Goal: Find specific page/section: Find specific page/section

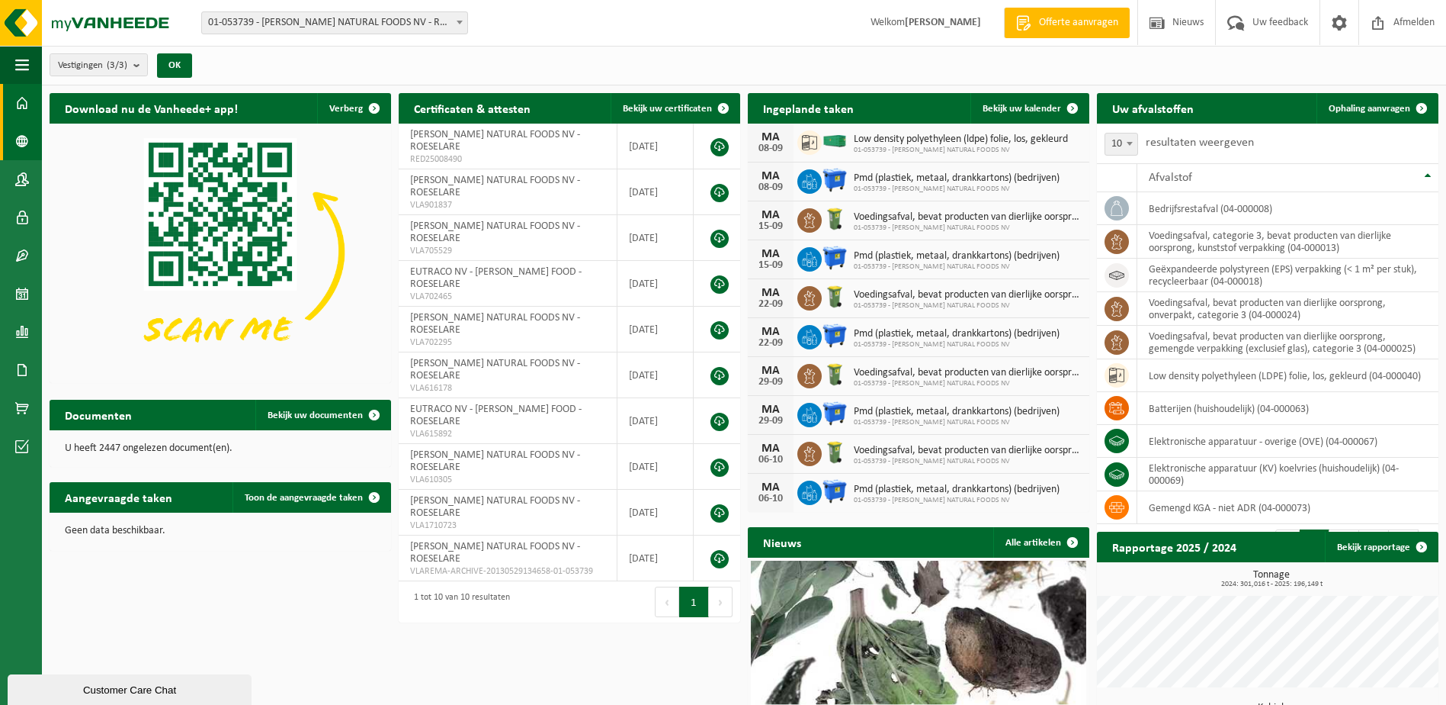
click at [23, 134] on span at bounding box center [22, 141] width 14 height 38
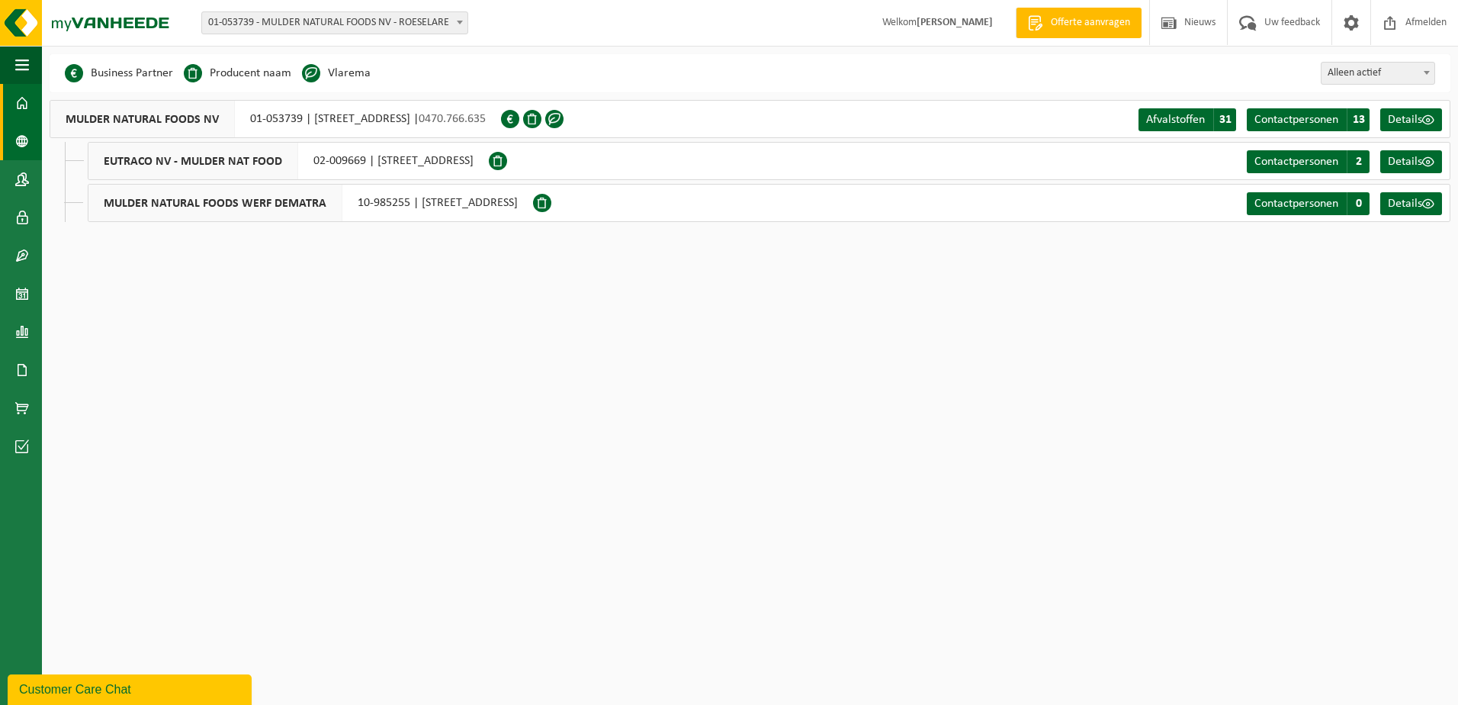
click at [23, 108] on span at bounding box center [22, 103] width 14 height 38
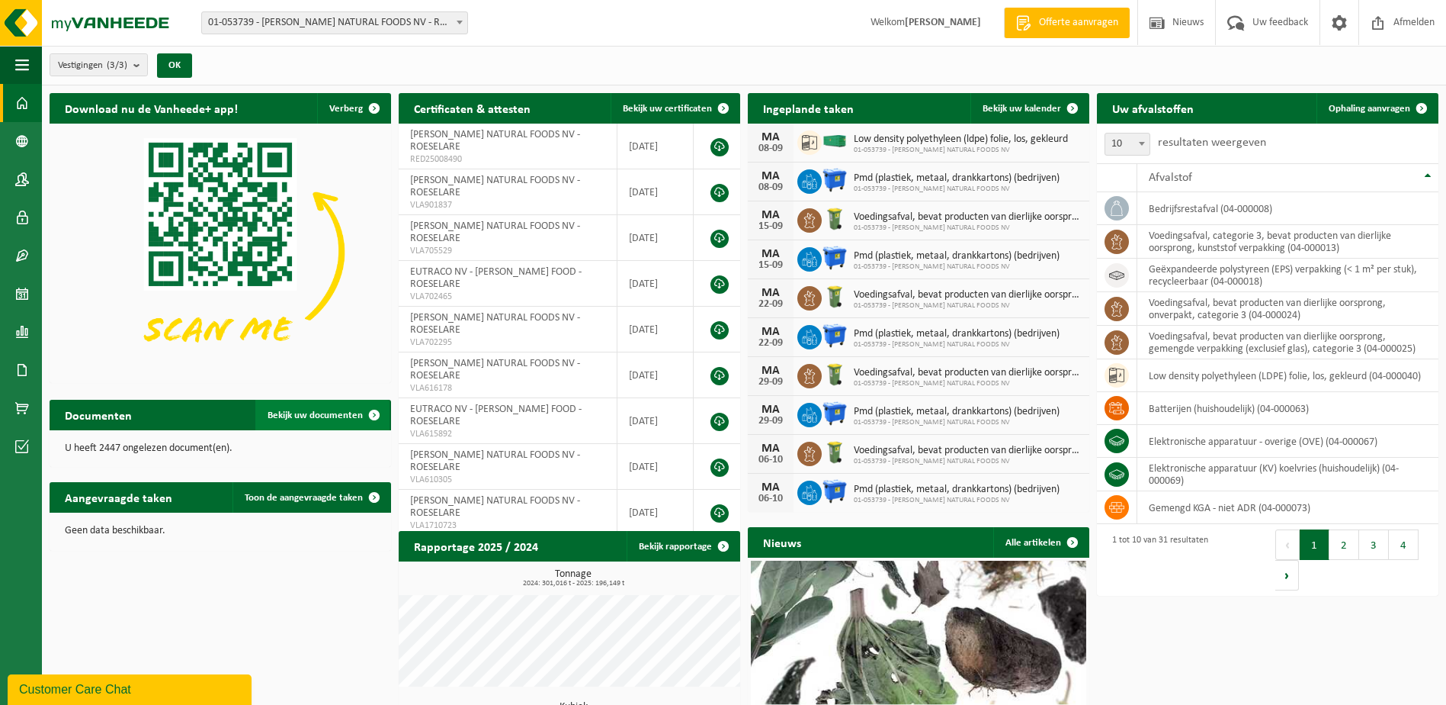
click at [305, 413] on span "Bekijk uw documenten" at bounding box center [315, 415] width 95 height 10
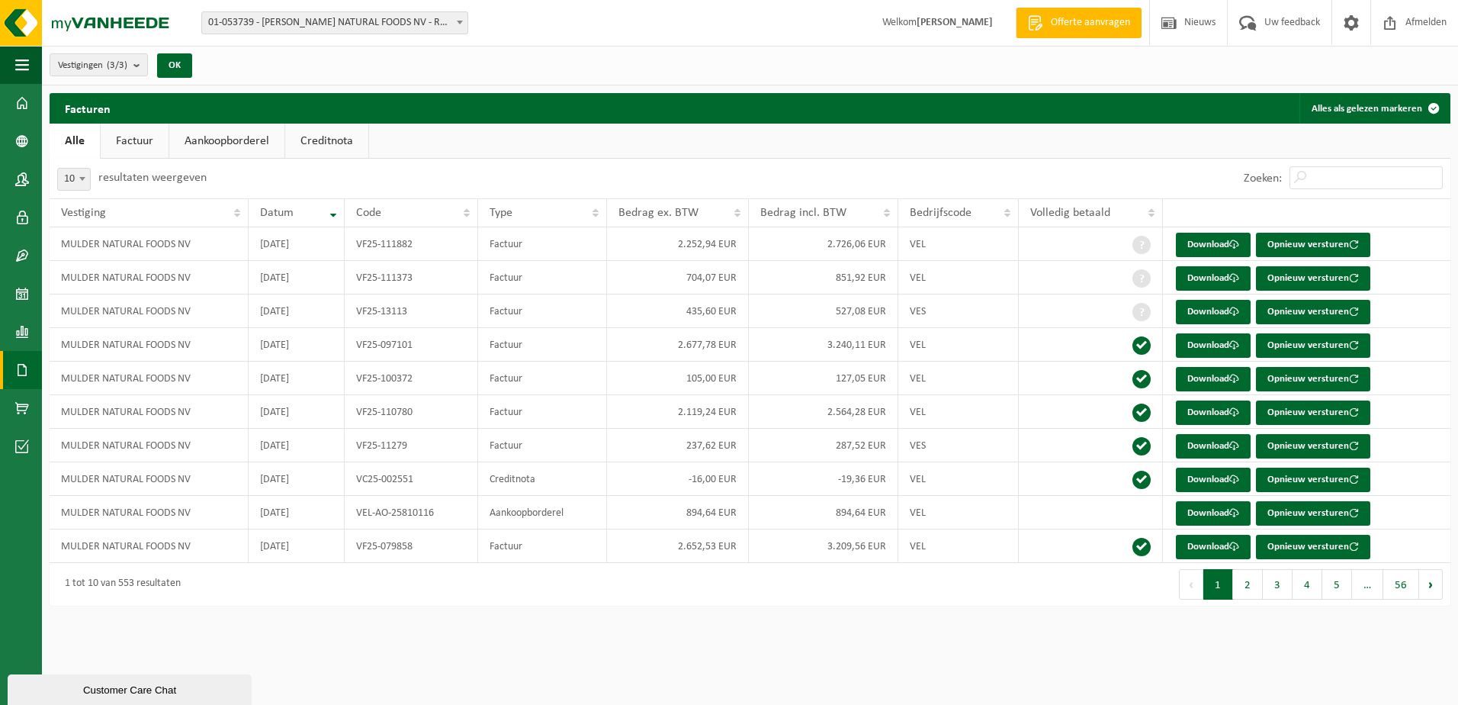
click at [203, 141] on link "Aankoopborderel" at bounding box center [226, 141] width 115 height 35
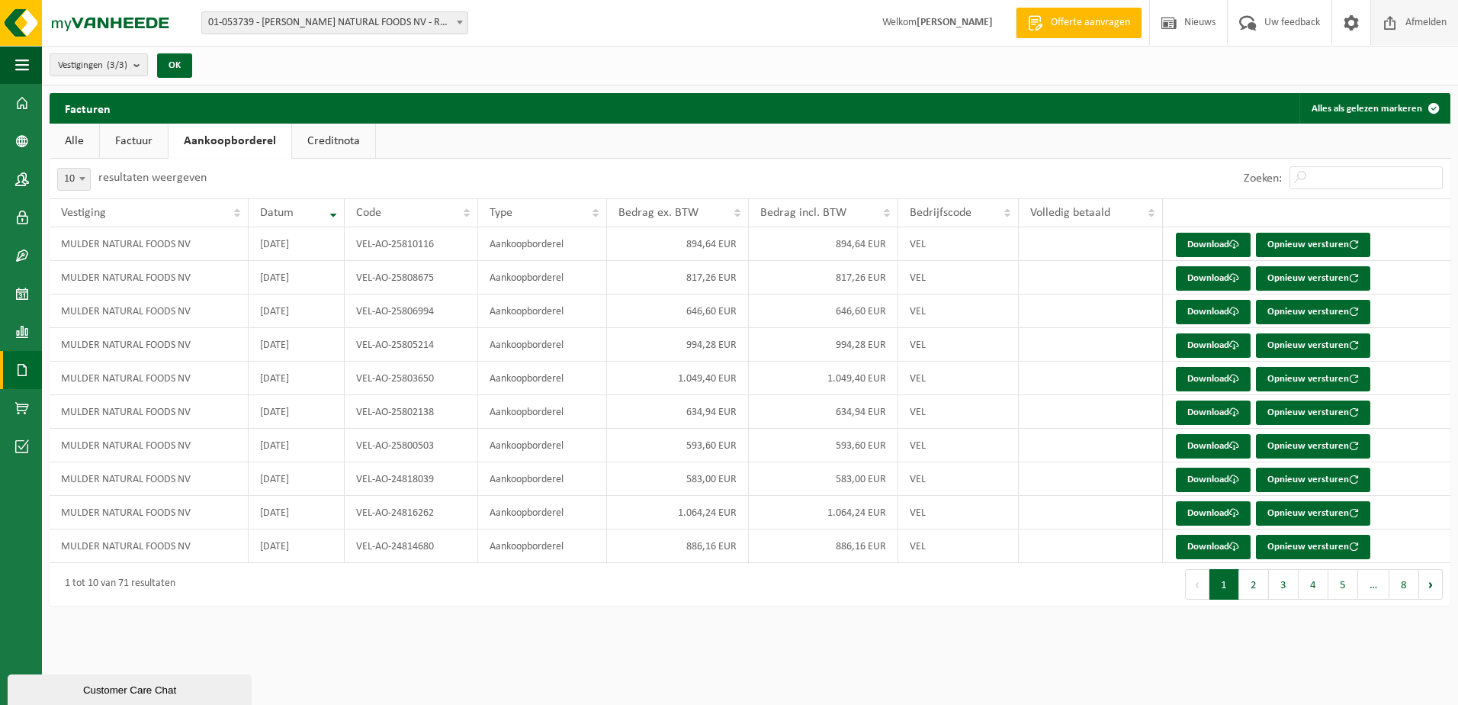
click at [1421, 18] on span "Afmelden" at bounding box center [1425, 22] width 49 height 45
